Goal: Task Accomplishment & Management: Manage account settings

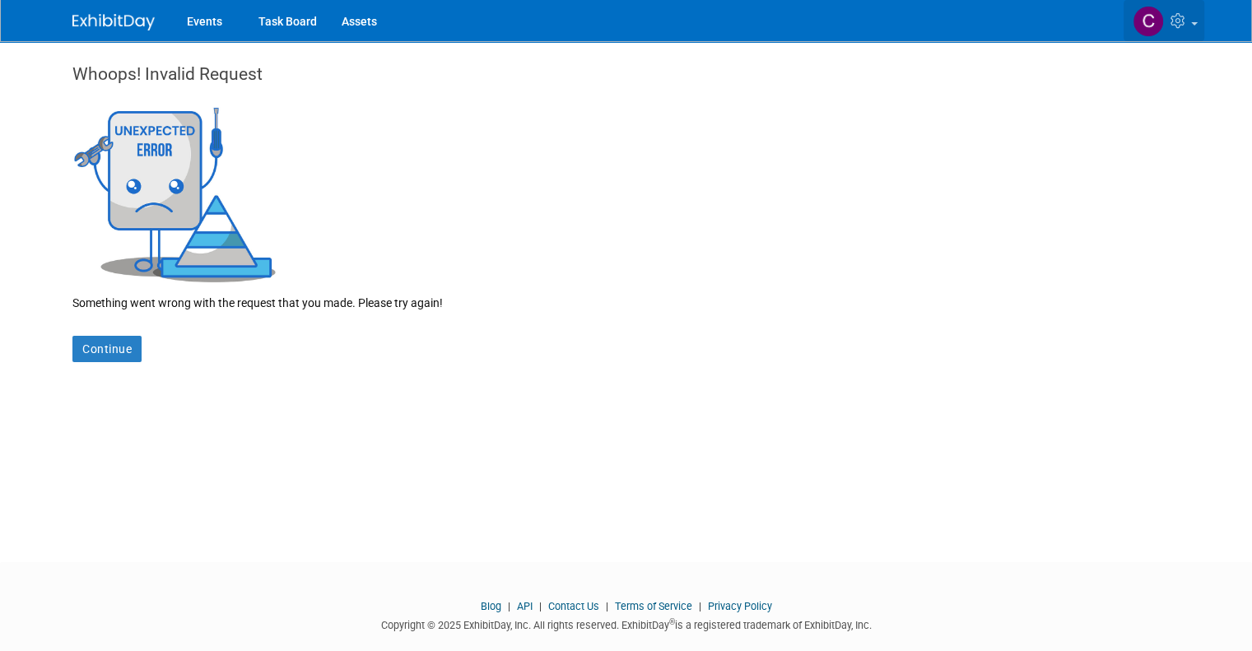
drag, startPoint x: 179, startPoint y: 24, endPoint x: 1195, endPoint y: 19, distance: 1015.7
drag, startPoint x: 1195, startPoint y: 19, endPoint x: 1216, endPoint y: 29, distance: 22.8
click at [1204, 29] on link at bounding box center [1164, 20] width 81 height 41
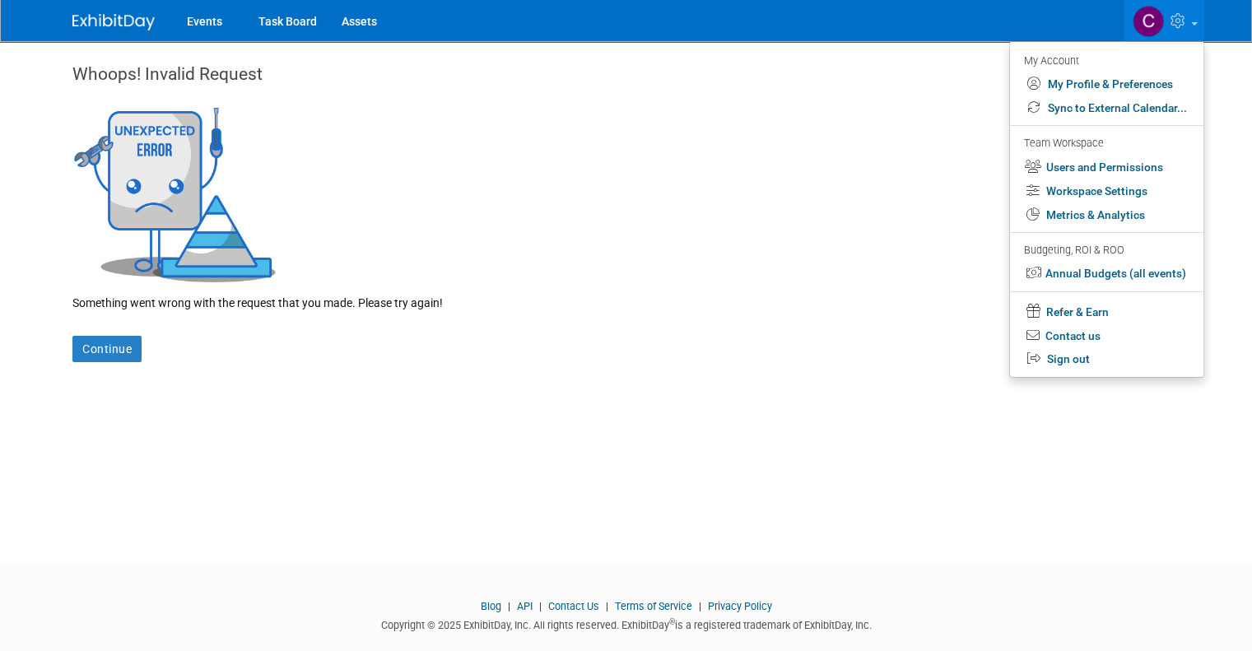
click at [1204, 29] on link at bounding box center [1164, 20] width 81 height 41
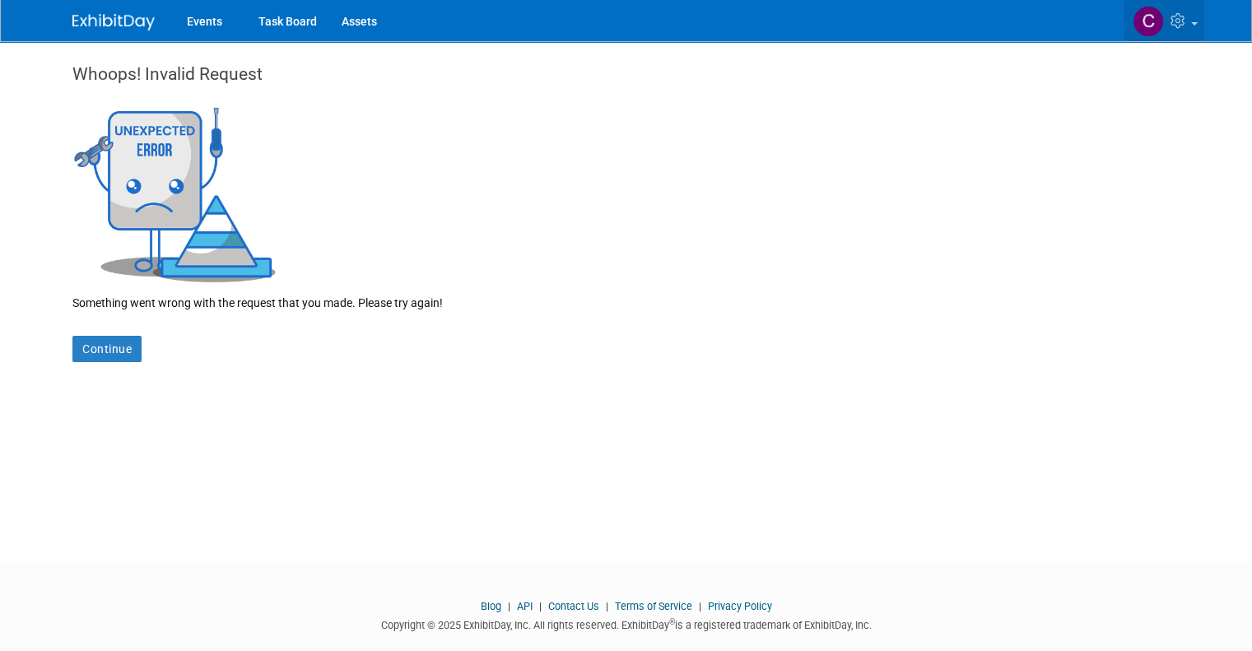
drag, startPoint x: 1208, startPoint y: 28, endPoint x: 1198, endPoint y: 21, distance: 13.0
click at [1189, 21] on icon at bounding box center [1179, 20] width 19 height 15
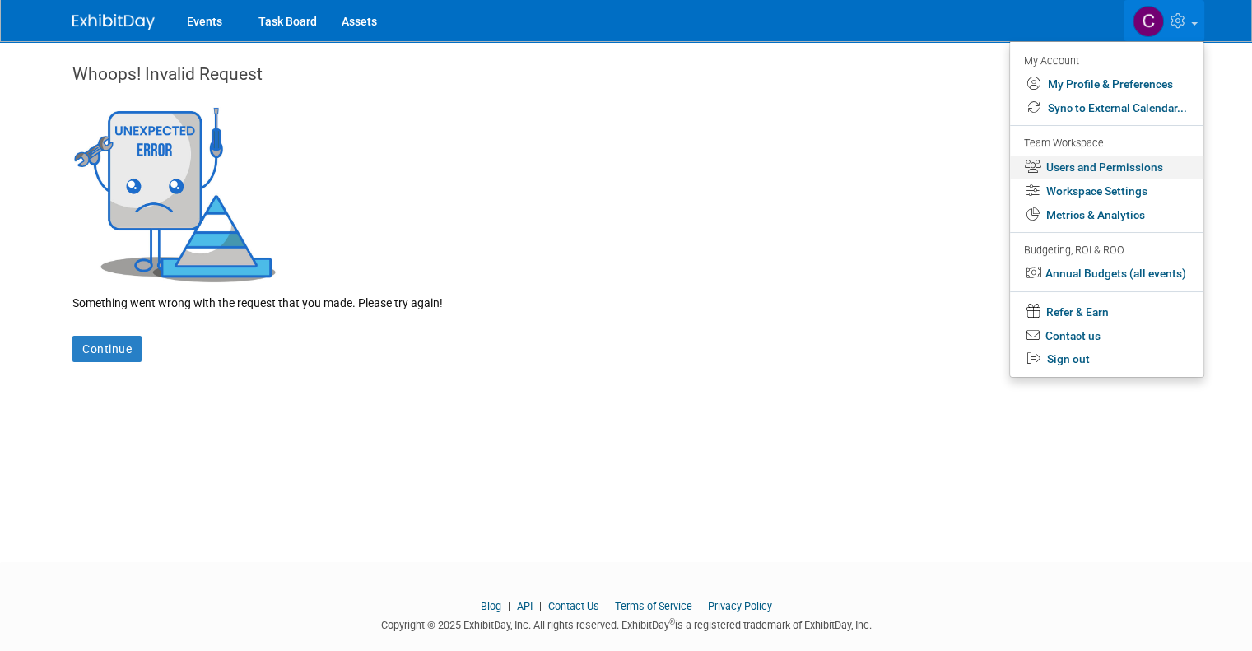
click at [1106, 175] on link "Users and Permissions" at bounding box center [1106, 168] width 193 height 24
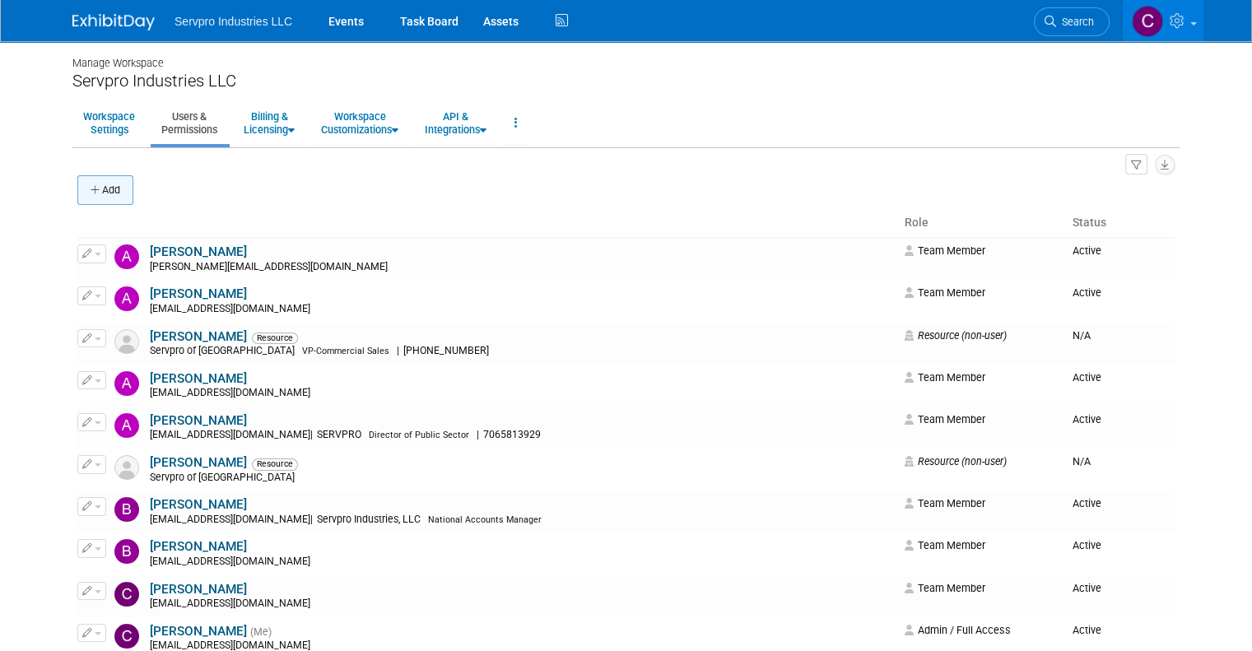
click at [87, 189] on button "Add" at bounding box center [105, 190] width 56 height 30
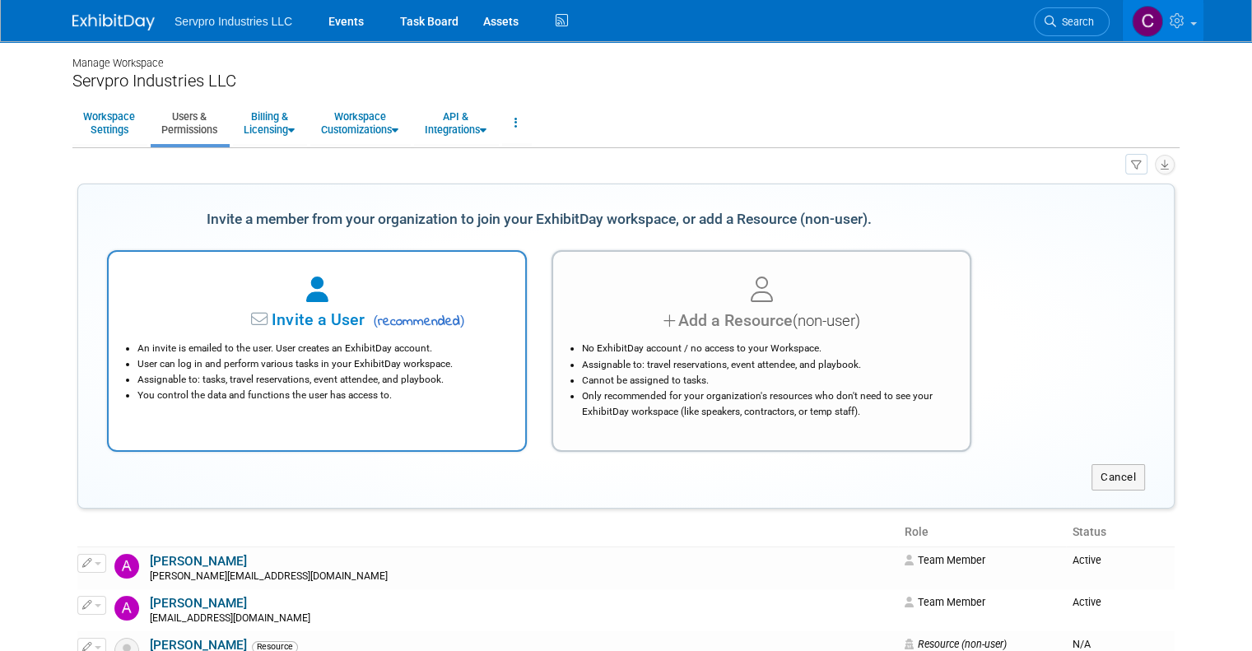
click at [322, 319] on span "Invite a User" at bounding box center [266, 319] width 195 height 19
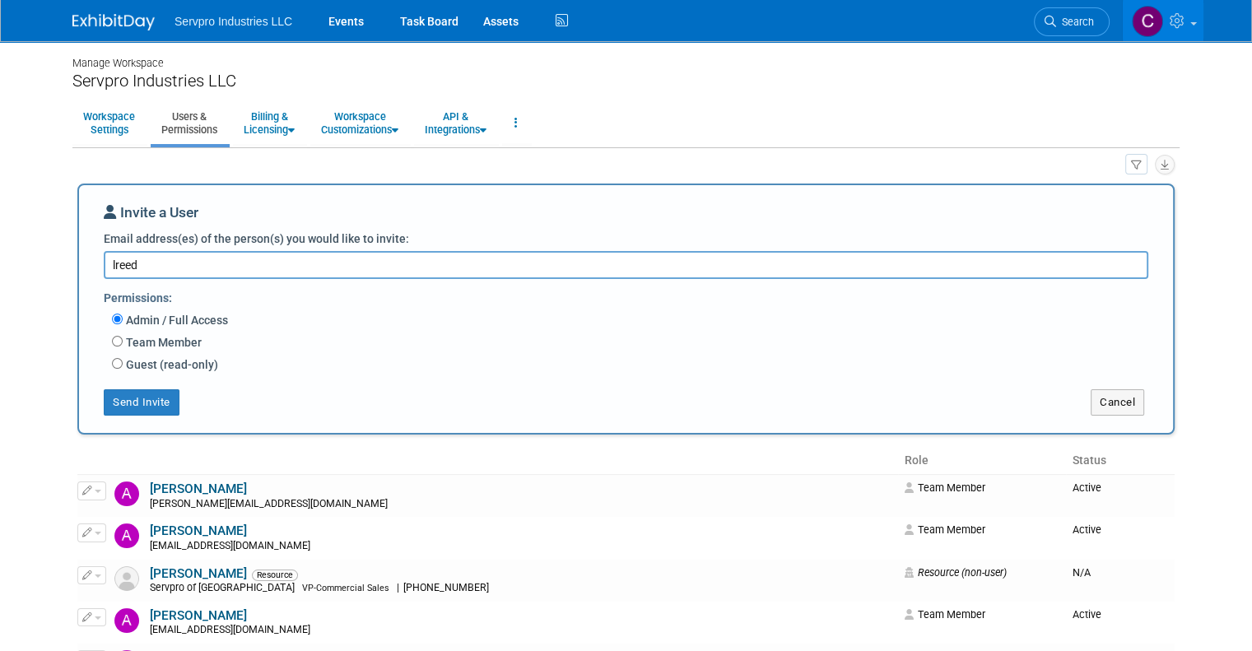
drag, startPoint x: 142, startPoint y: 265, endPoint x: 60, endPoint y: 255, distance: 82.1
paste textarea "dreed@servpro.com"
type textarea "ldreed@servpro.com"
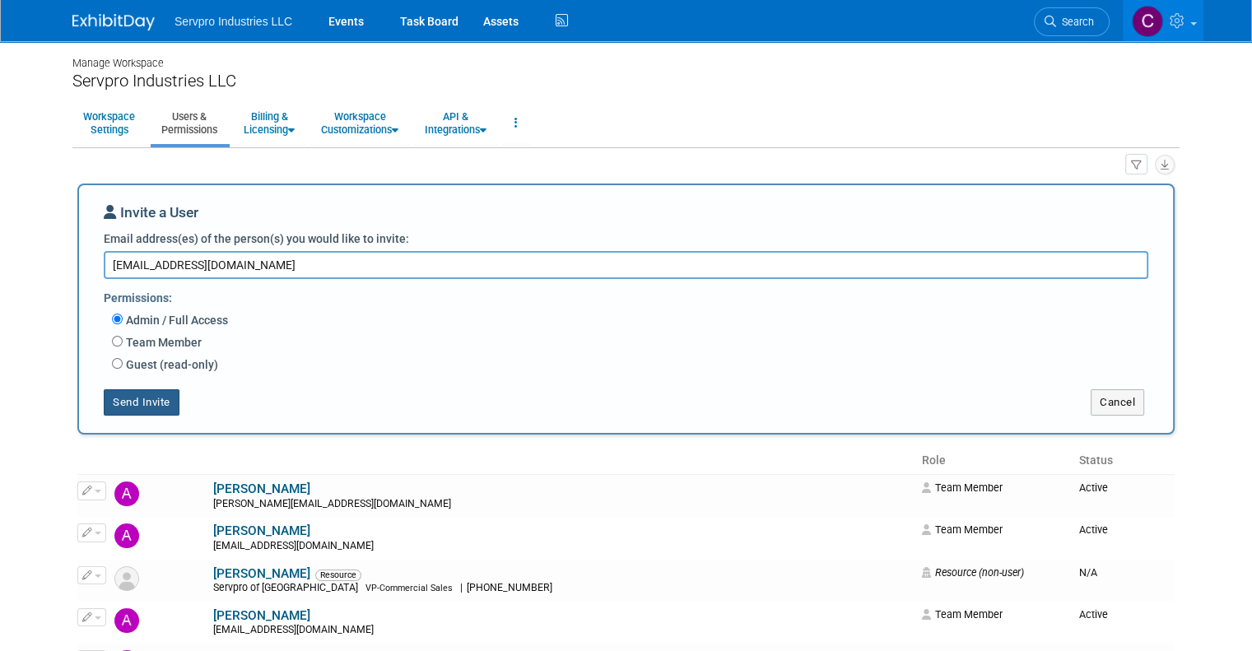
click at [107, 398] on button "Send Invite" at bounding box center [142, 402] width 76 height 26
click at [0, 0] on div at bounding box center [0, 0] width 0 height 0
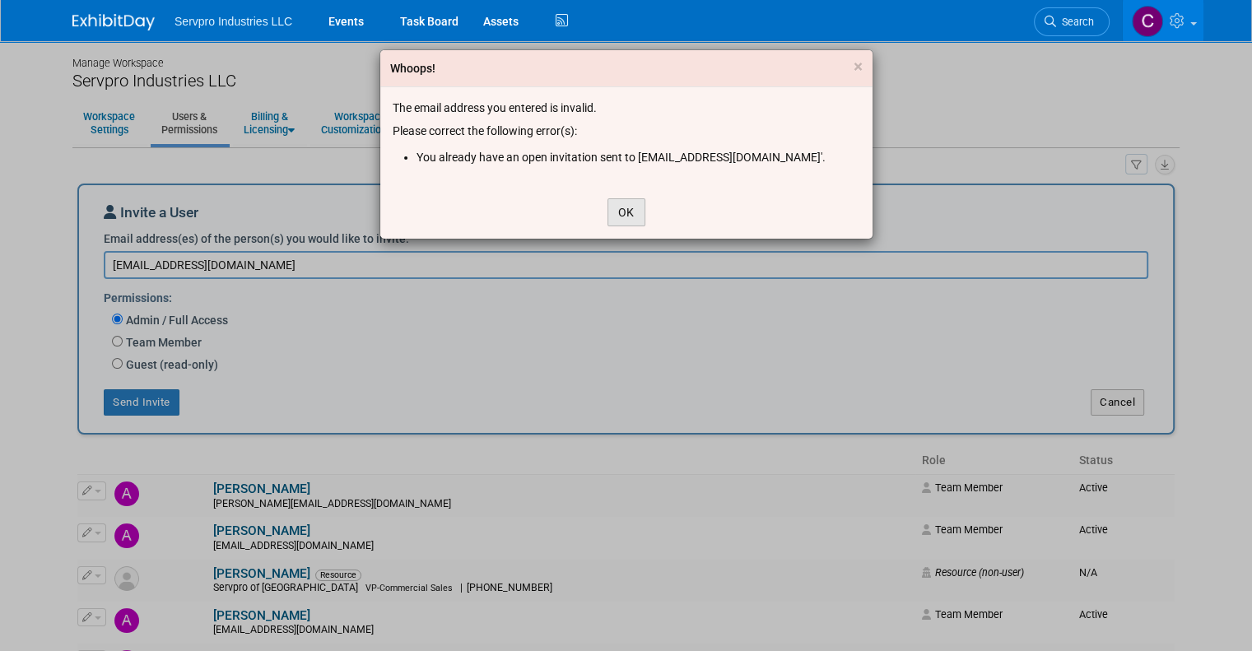
click at [626, 216] on button "OK" at bounding box center [626, 212] width 38 height 28
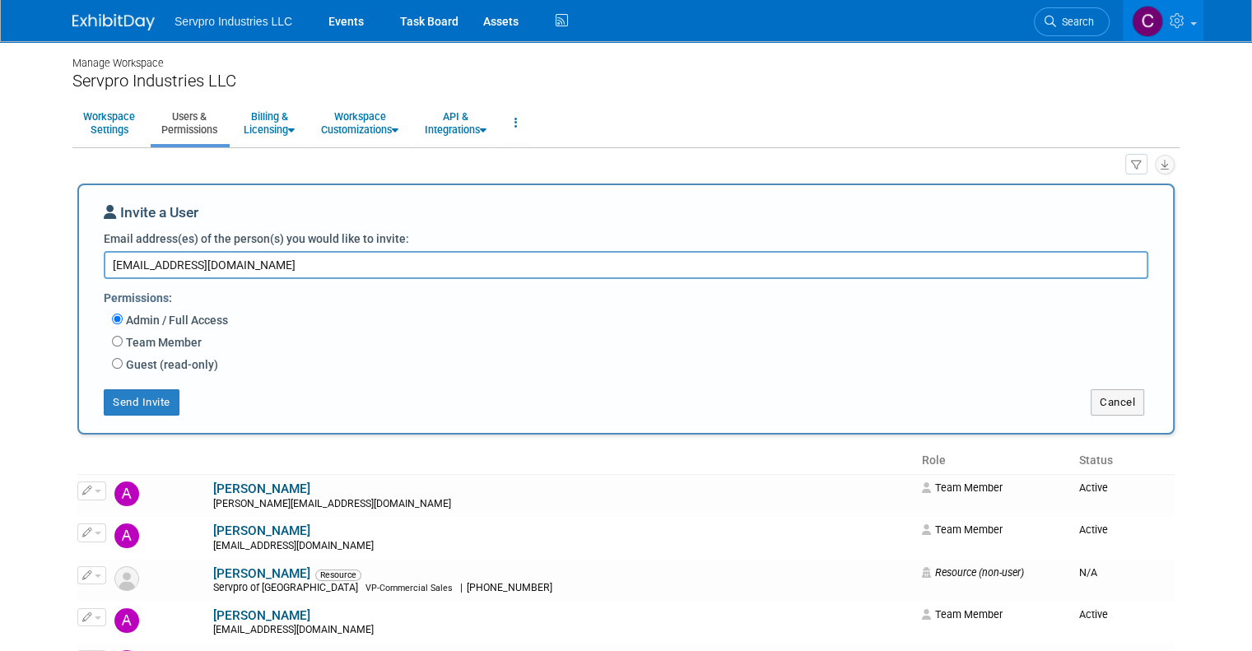
drag, startPoint x: 1263, startPoint y: 252, endPoint x: 1251, endPoint y: 49, distance: 202.9
click at [1251, 49] on body "Servpro Industries LLC Events Task Board Assets Activity Feed" at bounding box center [626, 325] width 1252 height 651
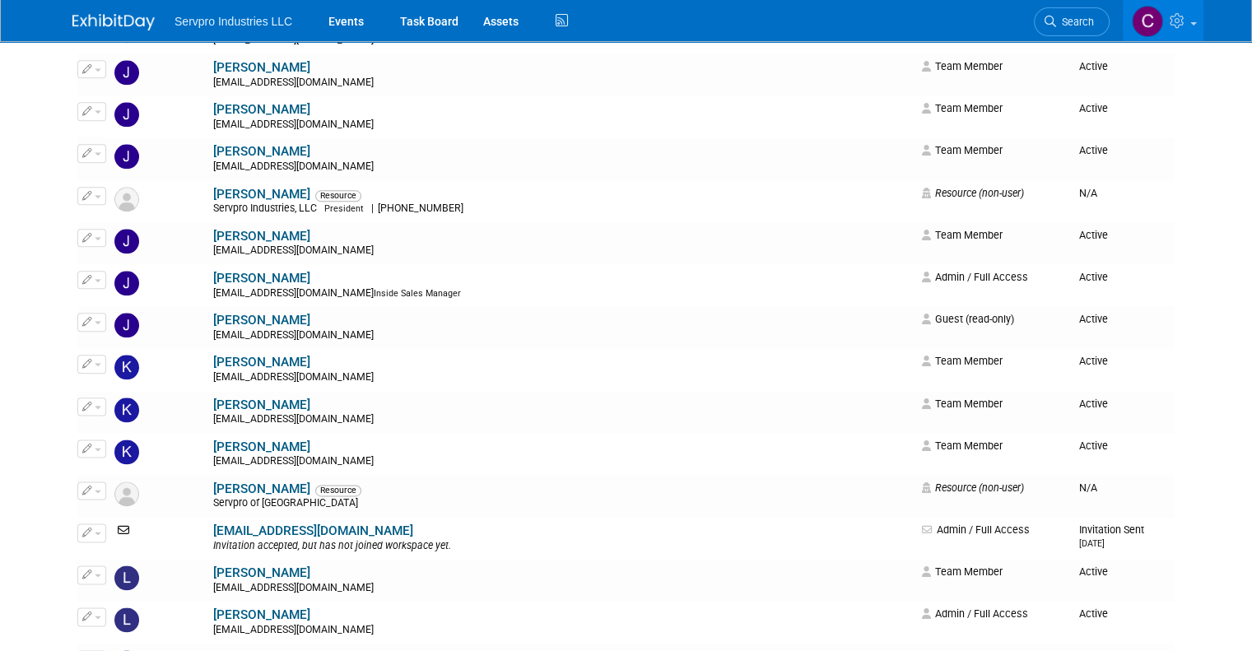
scroll to position [2008, 0]
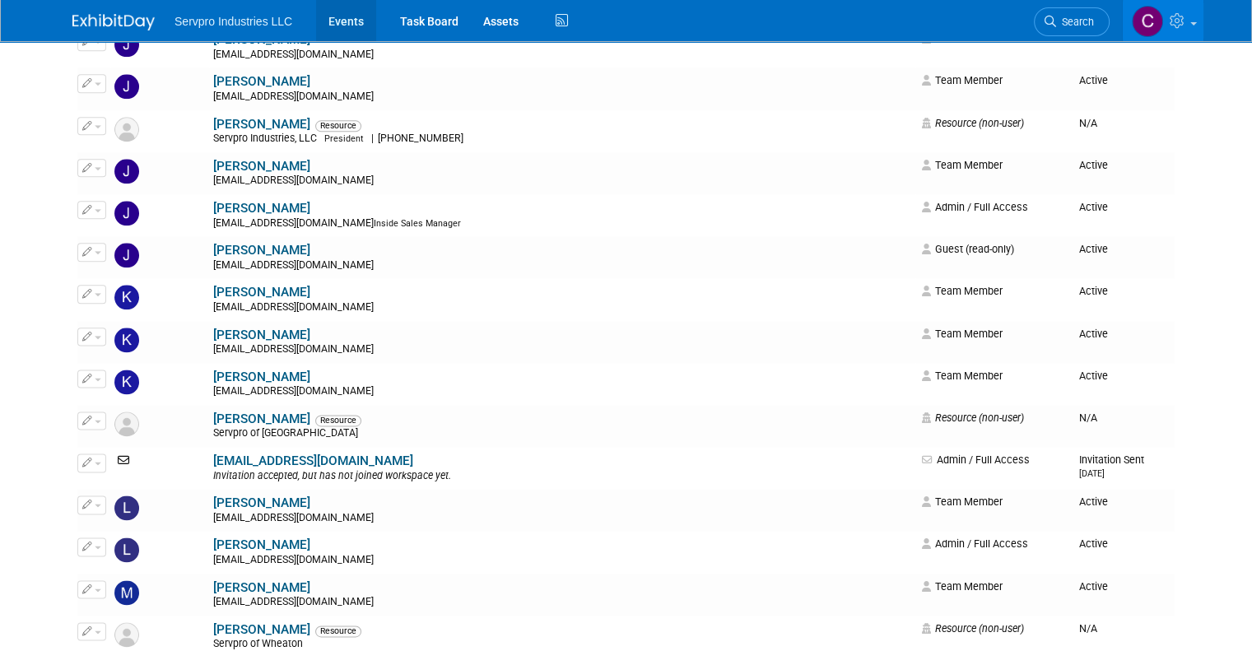
click at [324, 17] on link "Events" at bounding box center [346, 20] width 60 height 41
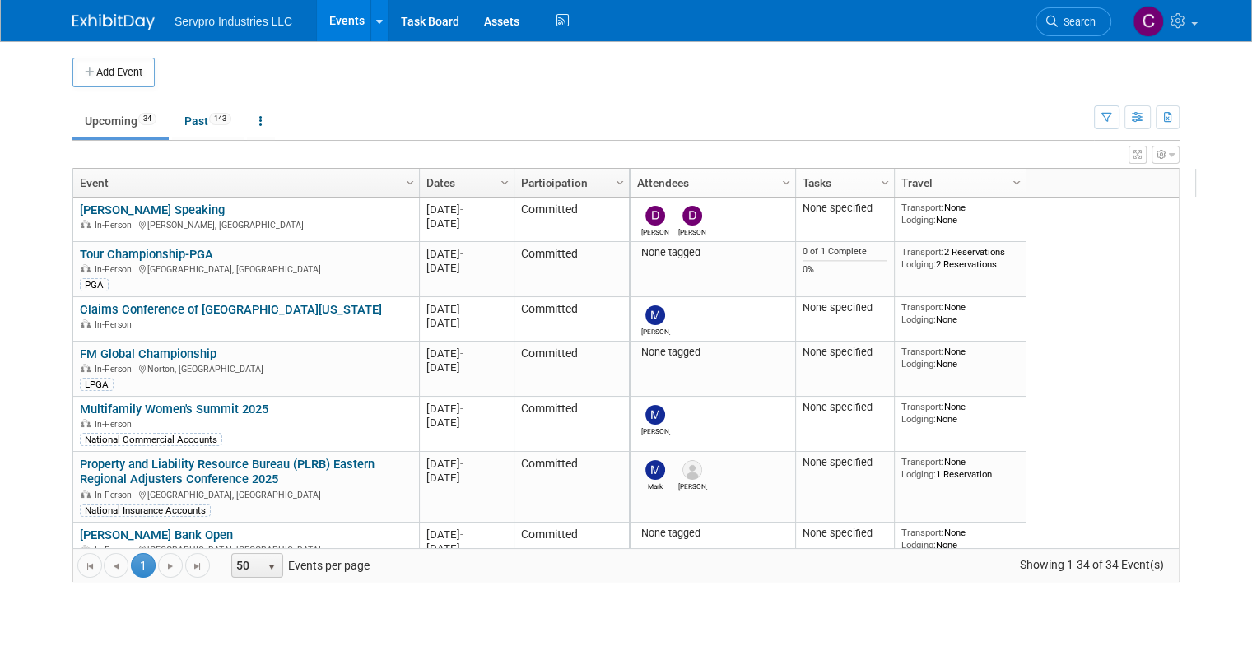
scroll to position [416, 0]
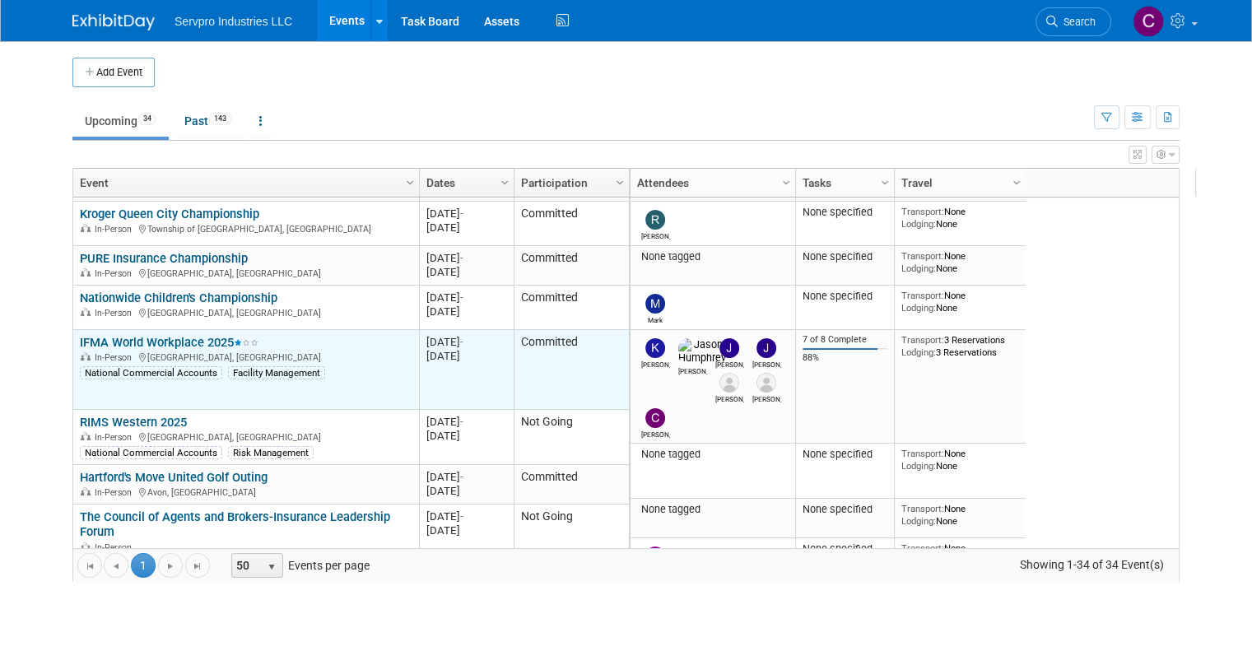
click at [132, 342] on link "IFMA World Workplace 2025" at bounding box center [169, 342] width 179 height 15
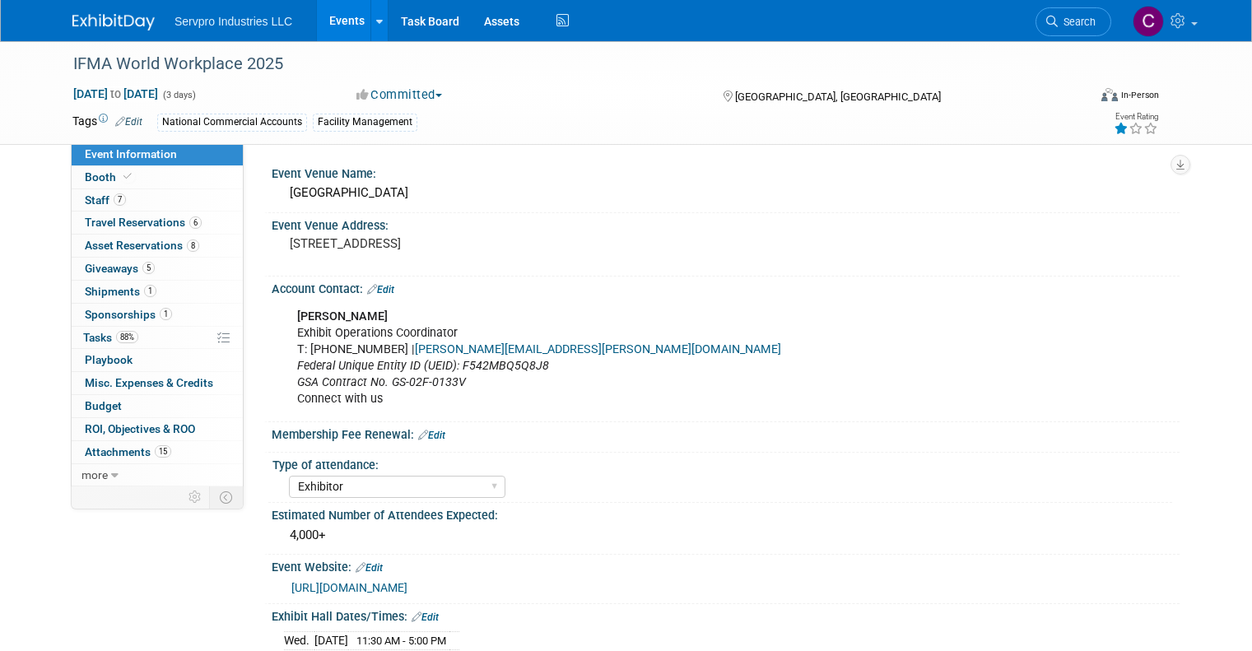
select select "Exhibitor"
select select "Linked In"
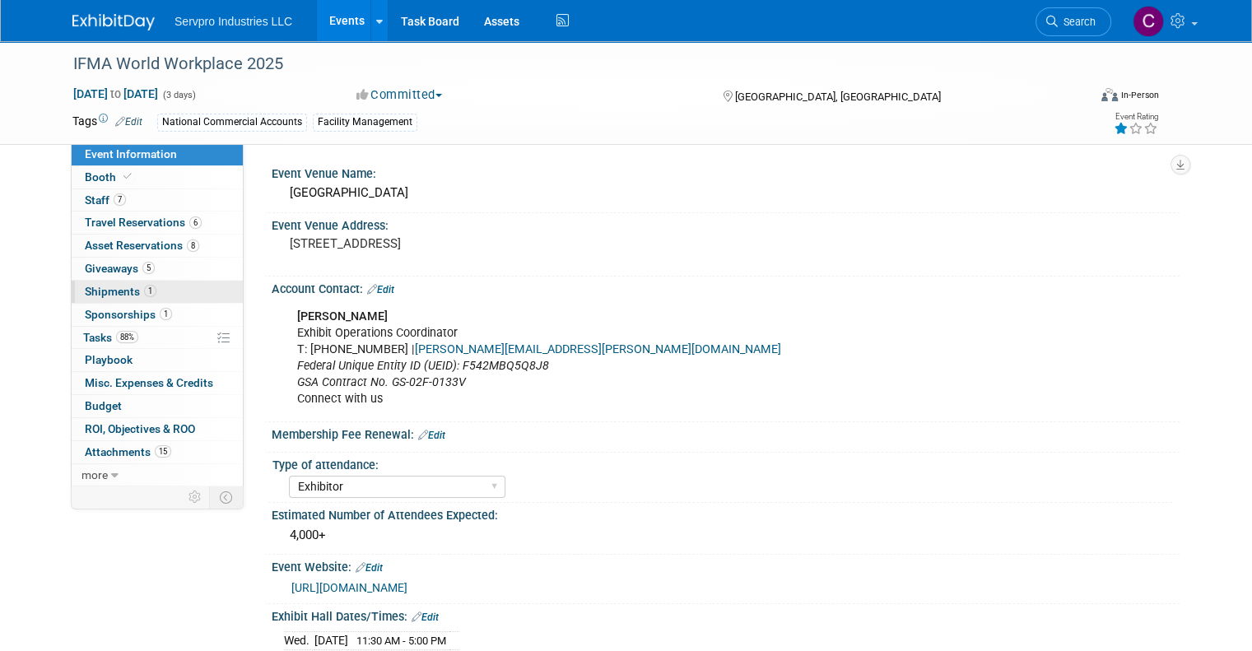
click at [99, 286] on span "Shipments 1" at bounding box center [121, 291] width 72 height 13
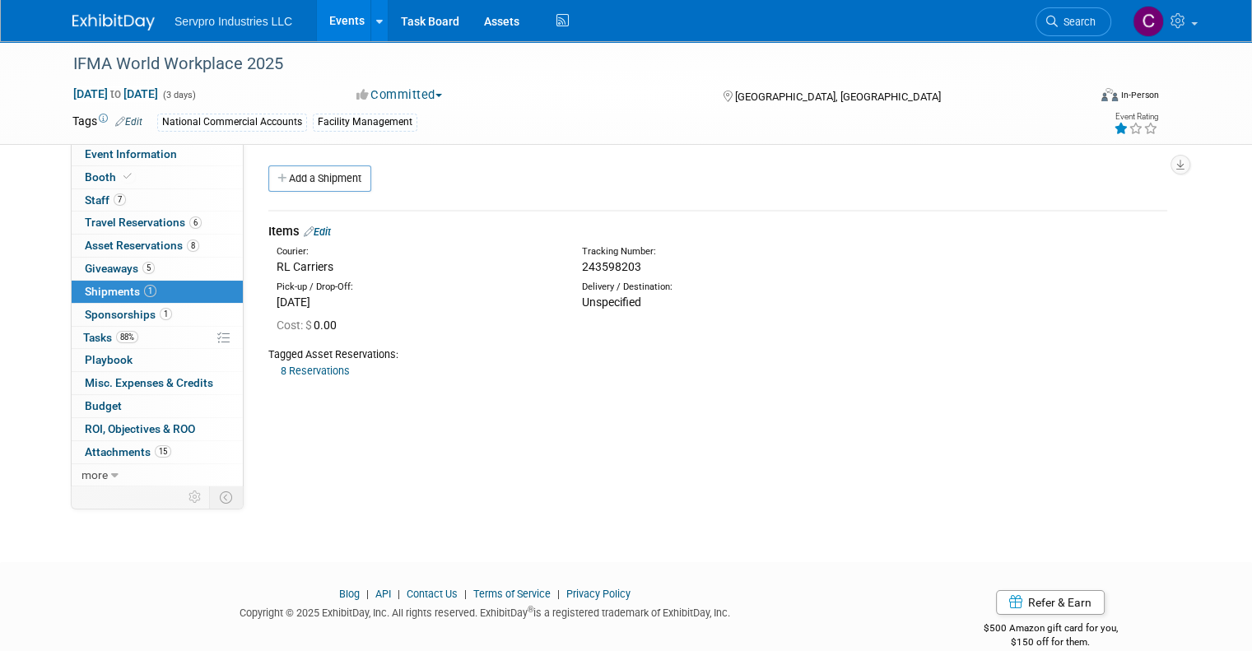
click at [300, 374] on link "8 Reservations" at bounding box center [315, 371] width 69 height 12
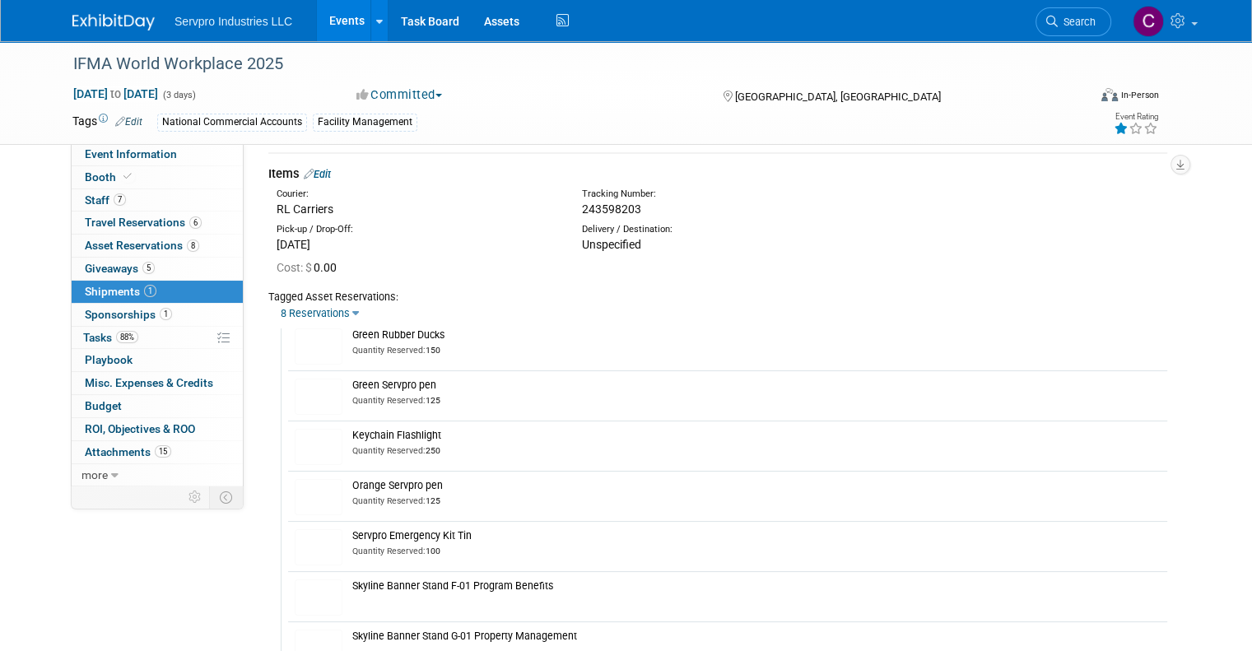
scroll to position [56, 0]
click at [605, 206] on span "243598203" at bounding box center [611, 210] width 59 height 13
copy span "243598203"
click at [556, 220] on div "Pick-up / Drop-Off: Mon. Aug 18, 2025 Delivery / Destination: Unspecified" at bounding box center [718, 237] width 924 height 35
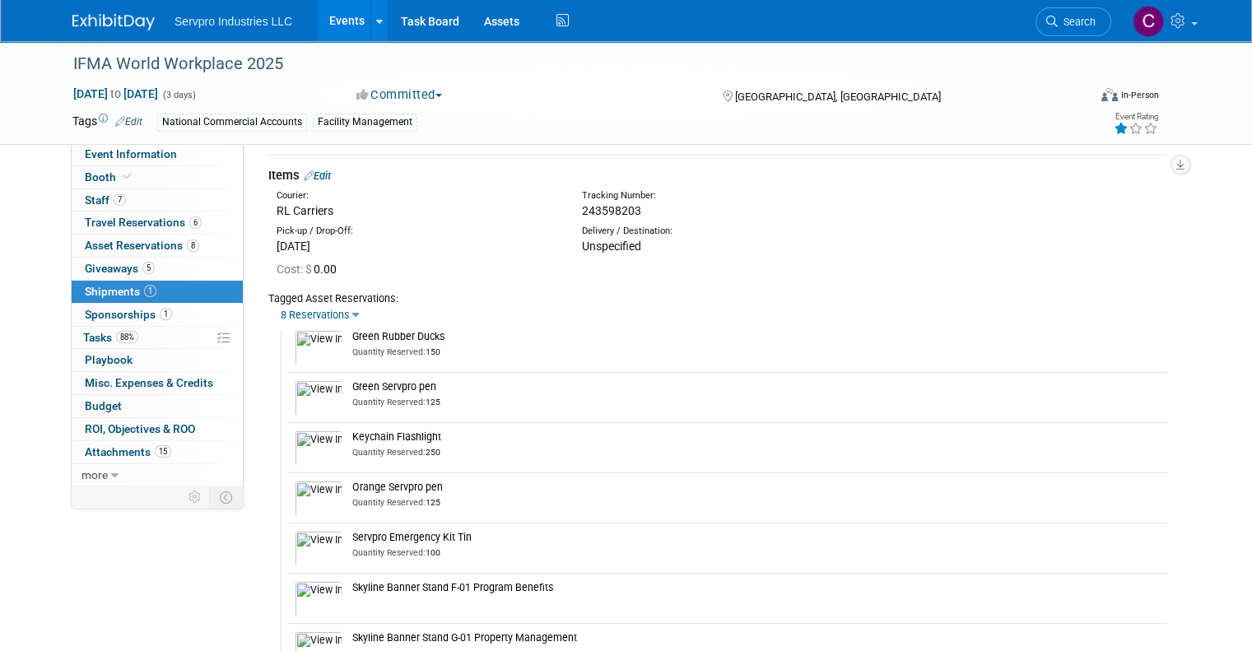
drag, startPoint x: 639, startPoint y: 210, endPoint x: 569, endPoint y: 208, distance: 70.0
click at [570, 208] on div "Tracking Number: 243598203" at bounding box center [760, 204] width 381 height 30
copy span "243598203"
